Goal: Browse casually

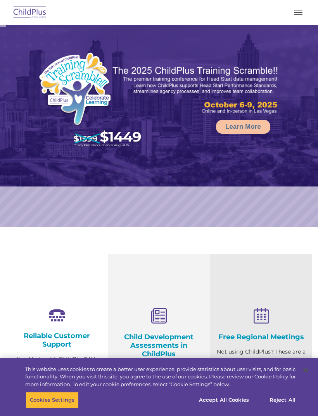
select select "MEDIUM"
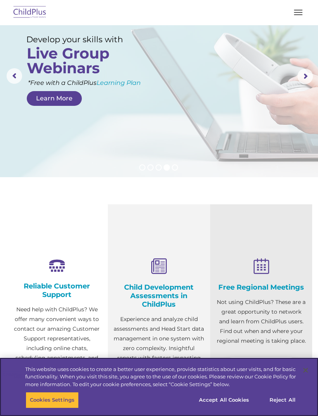
scroll to position [49, 0]
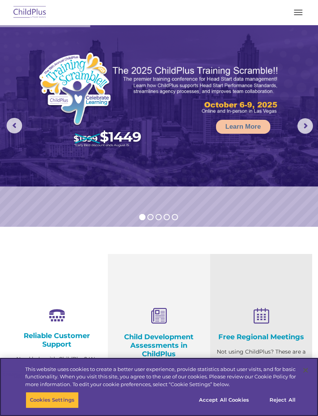
scroll to position [83, 0]
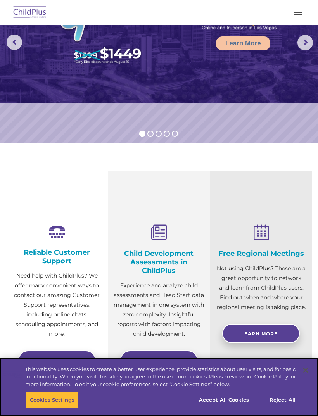
select select "MEDIUM"
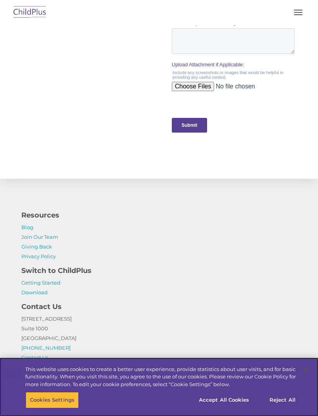
scroll to position [832, 0]
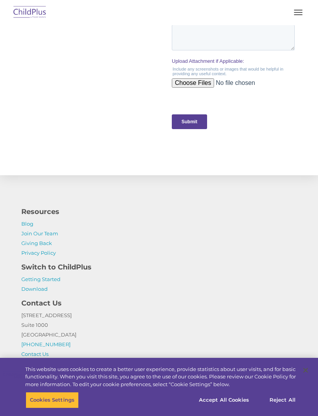
click at [297, 13] on button "button" at bounding box center [298, 12] width 16 height 12
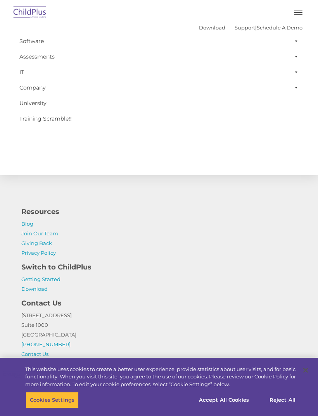
click at [247, 231] on p "Blog Join Our Team Giving Back Privacy Policy" at bounding box center [158, 238] width 275 height 39
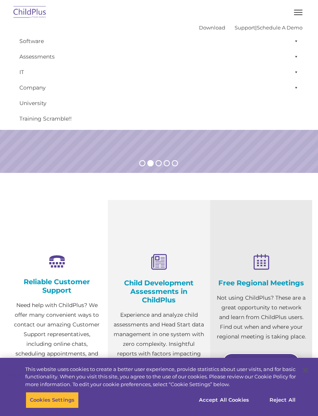
scroll to position [0, 0]
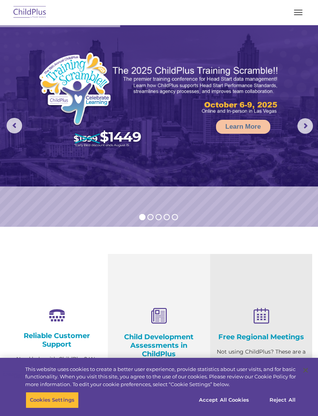
select select "MEDIUM"
click at [293, 18] on button "button" at bounding box center [298, 12] width 16 height 12
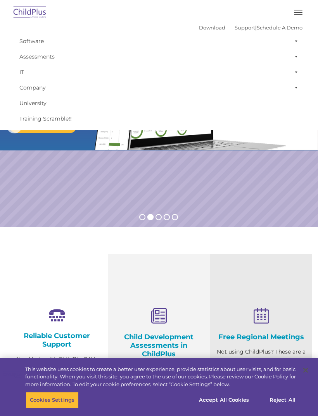
click at [48, 212] on rs-slide "Request a Demo The Future of ChildPlus is Here! Boost your productivity and str…" at bounding box center [159, 126] width 318 height 202
click at [33, 181] on rs-slide "Request a Demo The Future of ChildPlus is Here! Boost your productivity and str…" at bounding box center [159, 126] width 318 height 202
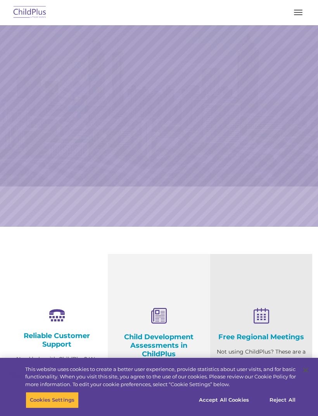
scroll to position [41, 0]
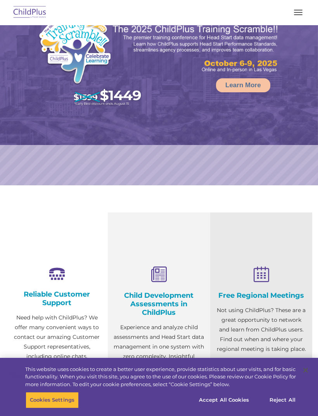
select select "MEDIUM"
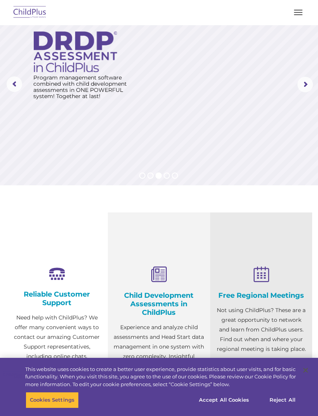
scroll to position [0, 0]
